Goal: Communication & Community: Answer question/provide support

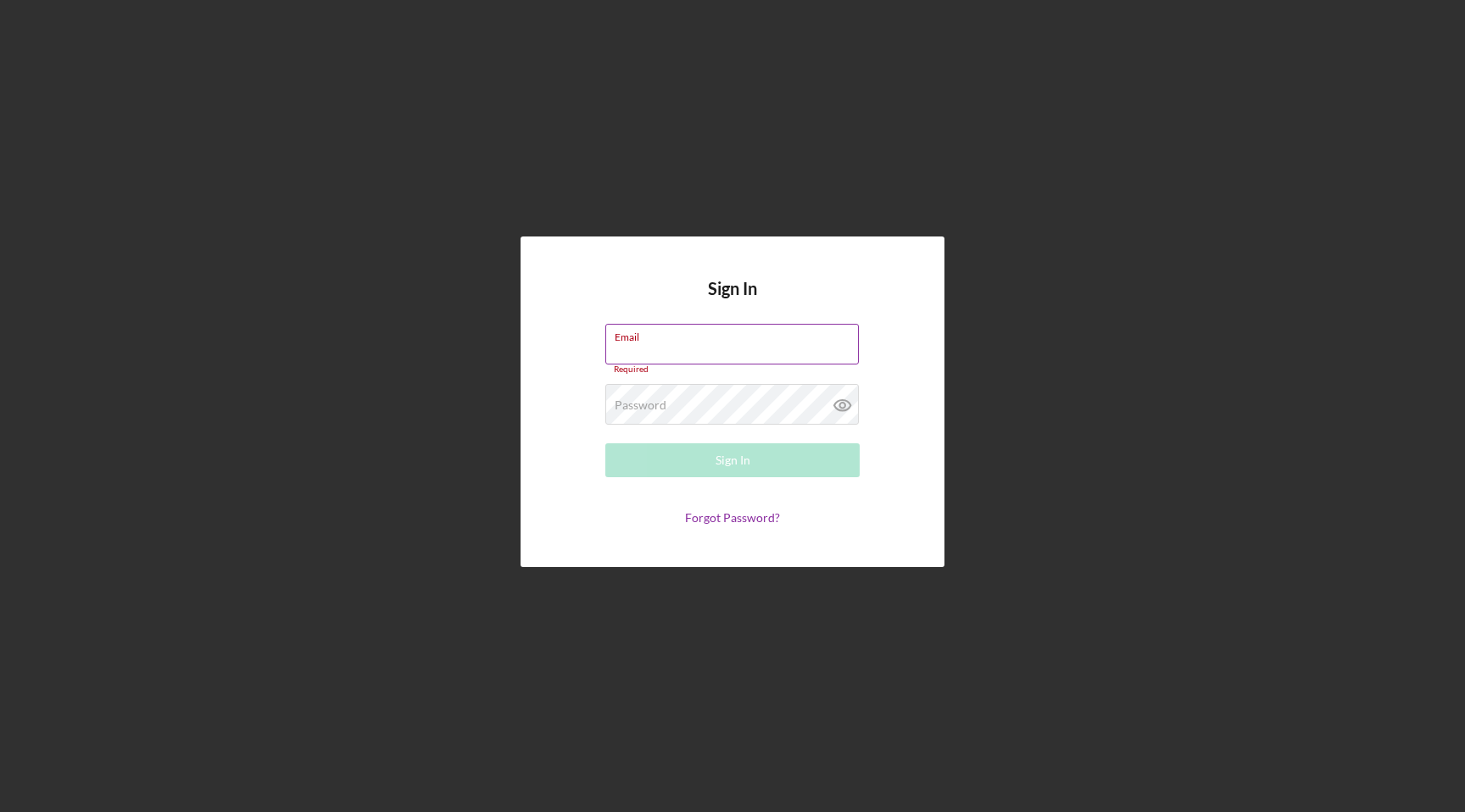
click at [756, 326] on div "Sign In Email Required Password Required Sign In Forgot Password?" at bounding box center [732, 401] width 424 height 331
click at [754, 344] on input "Email" at bounding box center [731, 344] width 253 height 41
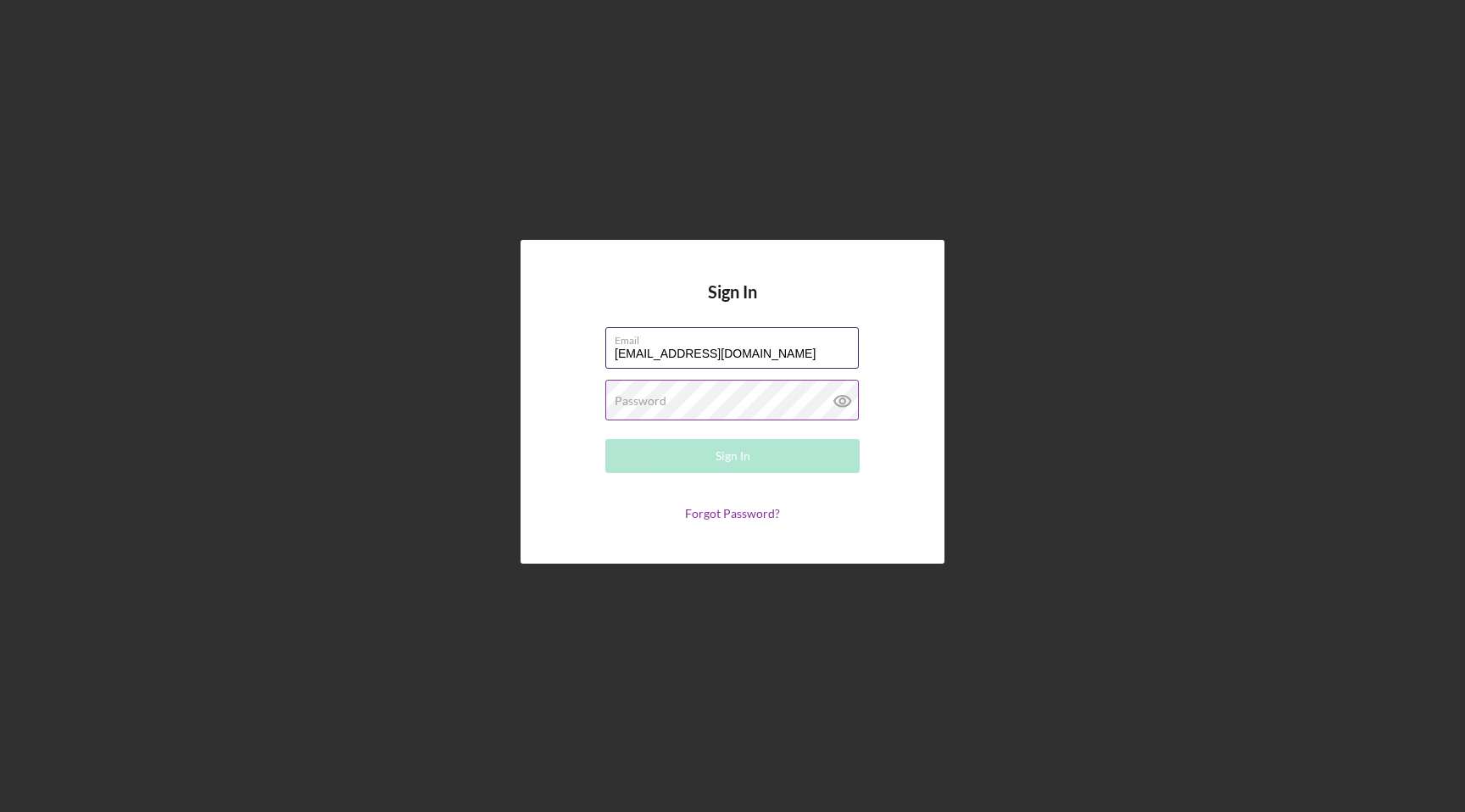
type input "[EMAIL_ADDRESS][DOMAIN_NAME]"
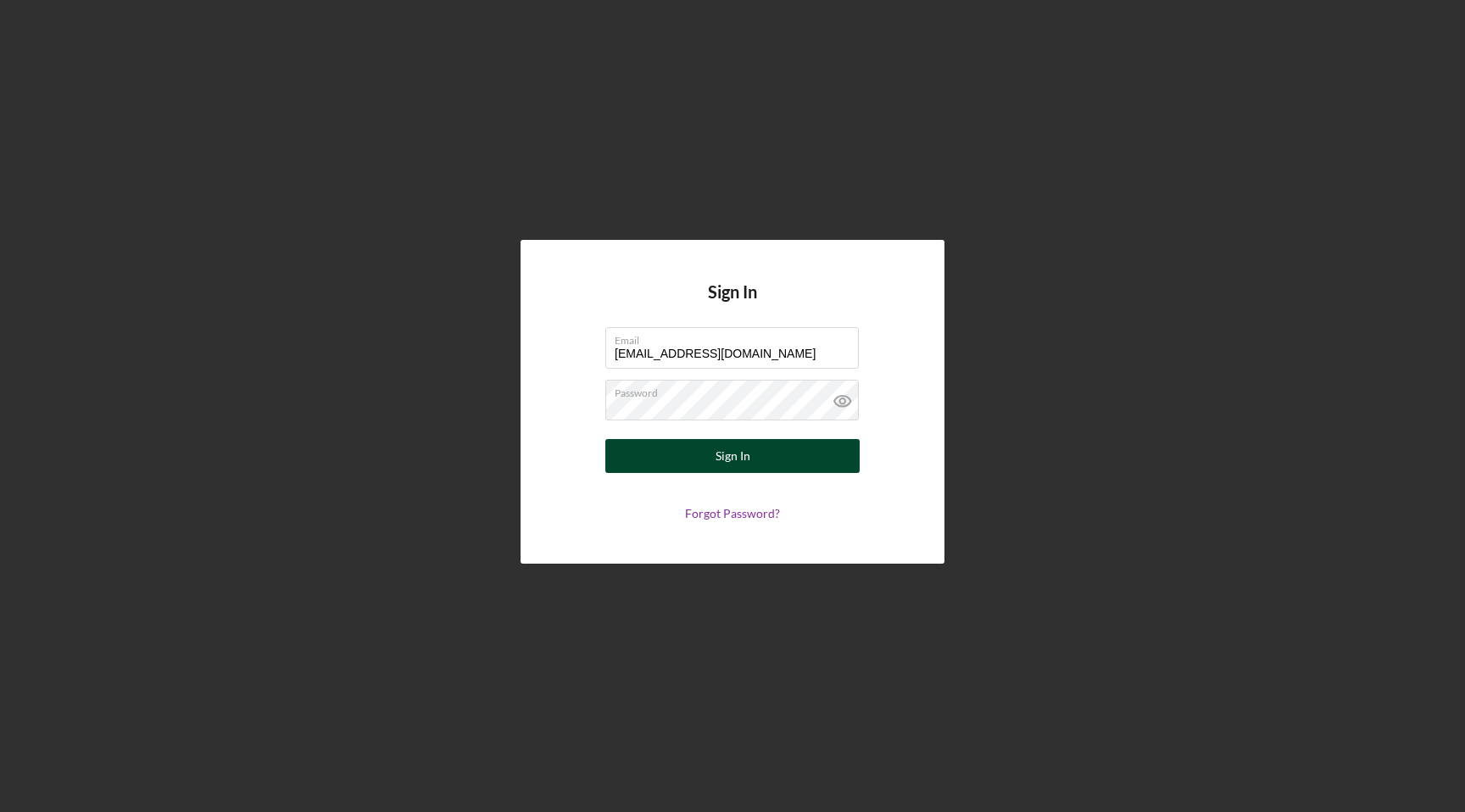
click at [775, 459] on button "Sign In" at bounding box center [732, 456] width 254 height 34
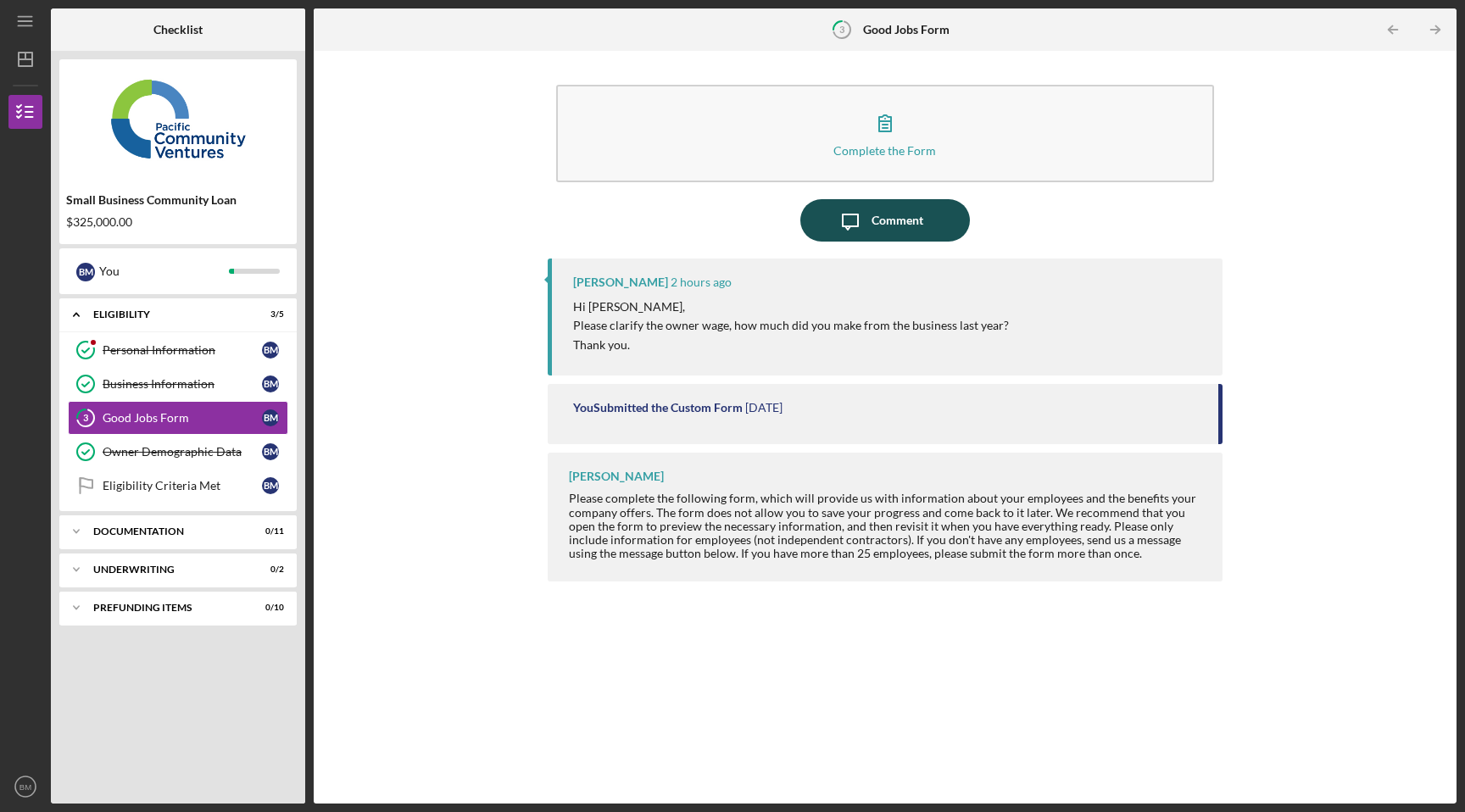
click at [916, 229] on div "Comment" at bounding box center [897, 221] width 52 height 43
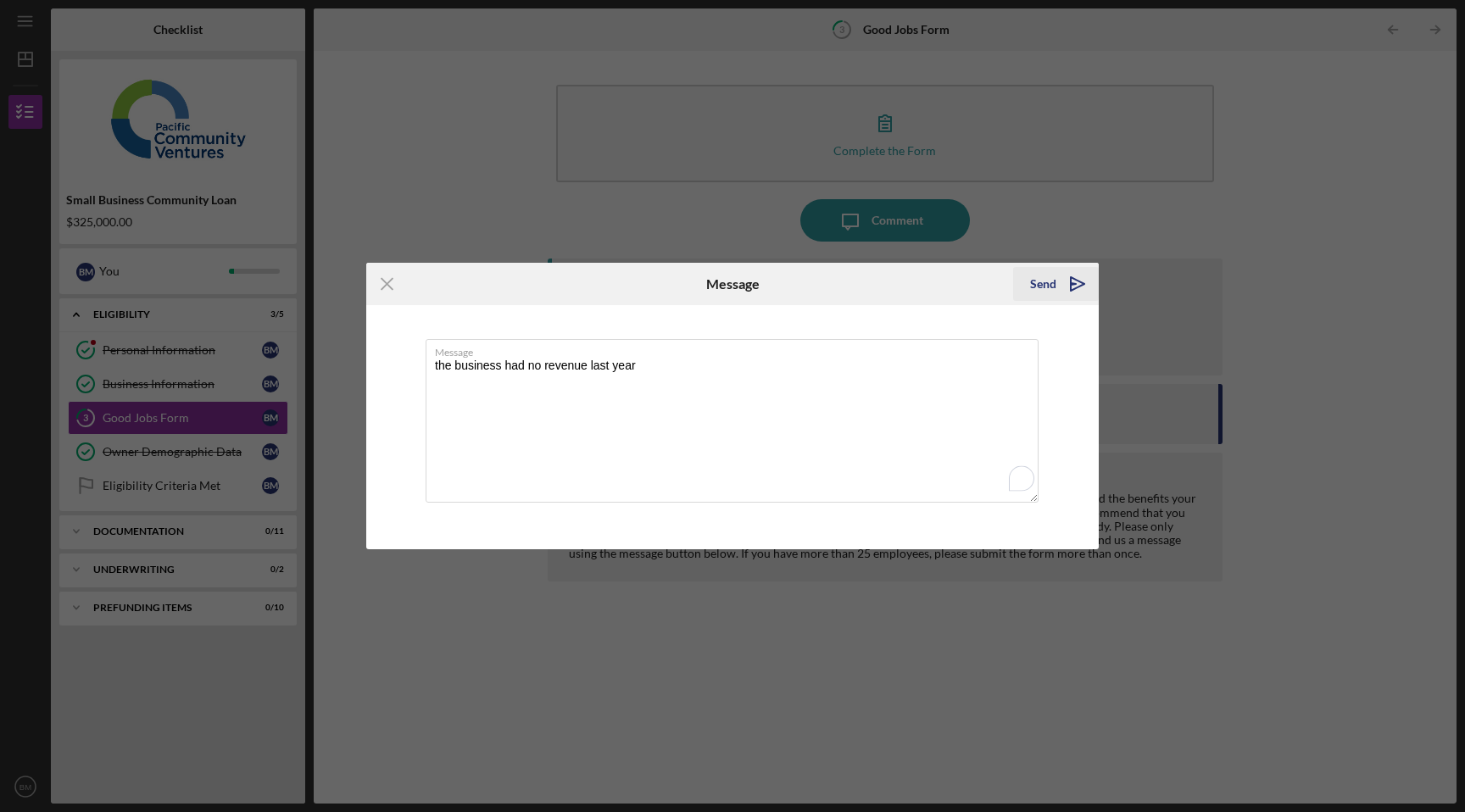
type textarea "the business had no revenue last year"
click at [1053, 288] on div "Send" at bounding box center [1042, 284] width 26 height 34
